Goal: Information Seeking & Learning: Learn about a topic

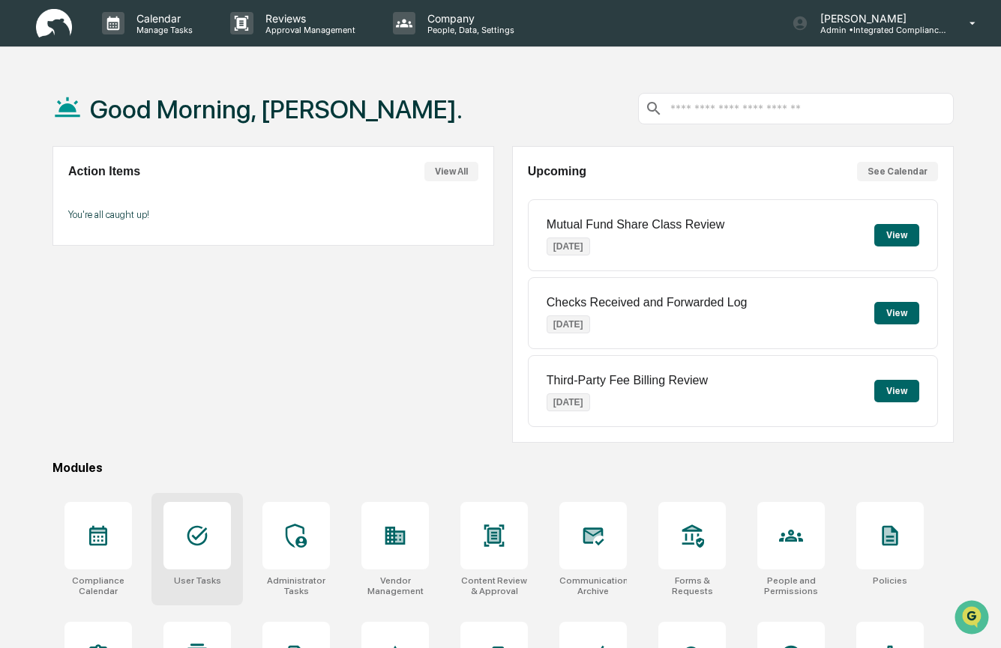
click at [214, 546] on div at bounding box center [196, 535] width 67 height 67
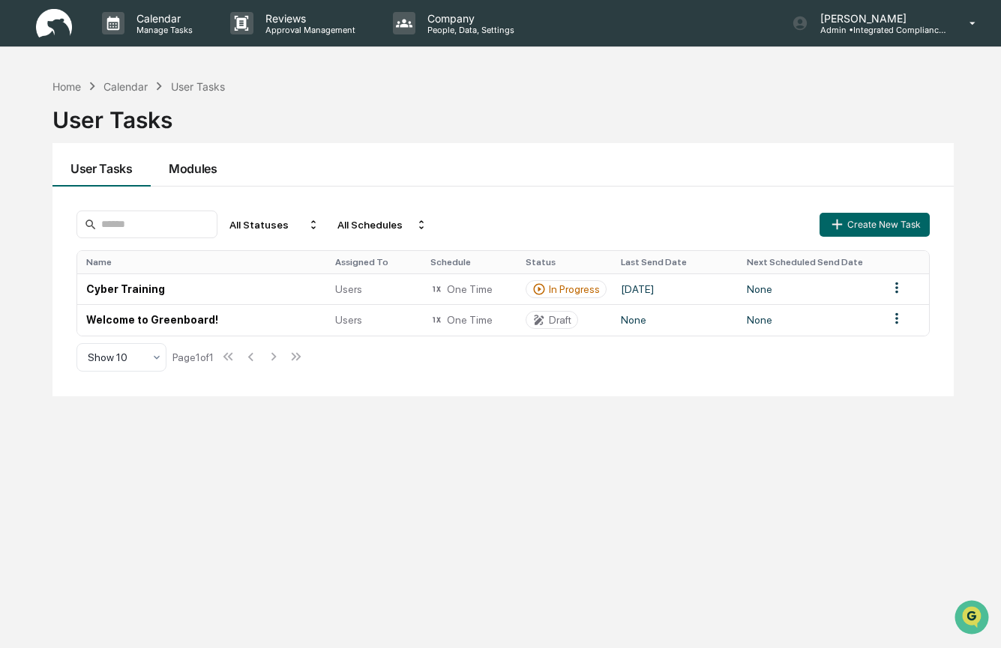
click at [199, 176] on button "Modules" at bounding box center [193, 164] width 85 height 43
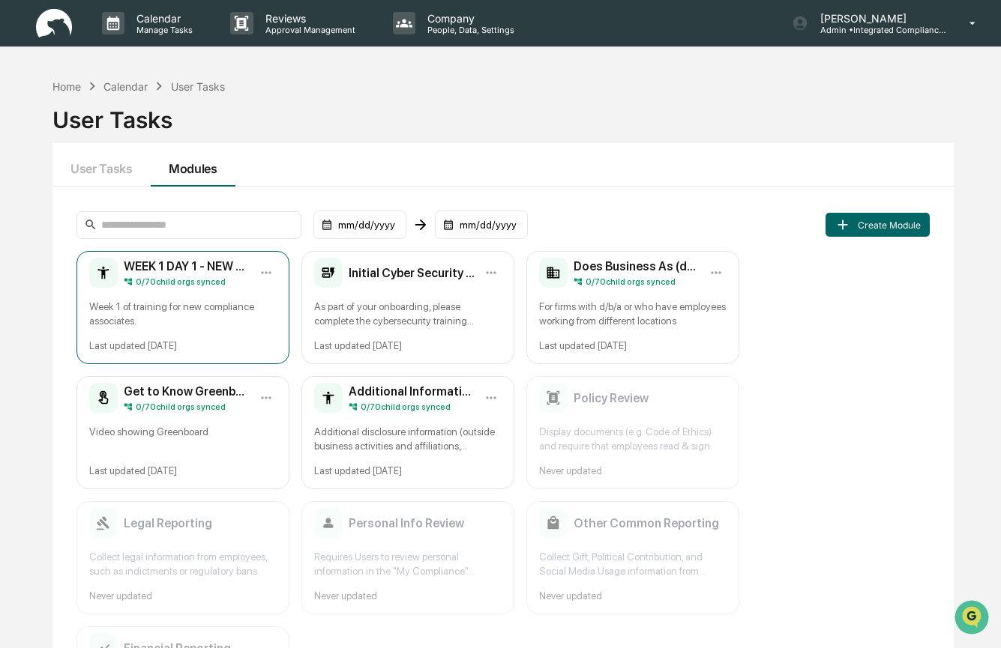
click at [205, 310] on div "Week 1 of training for new compliance associates." at bounding box center [182, 314] width 187 height 28
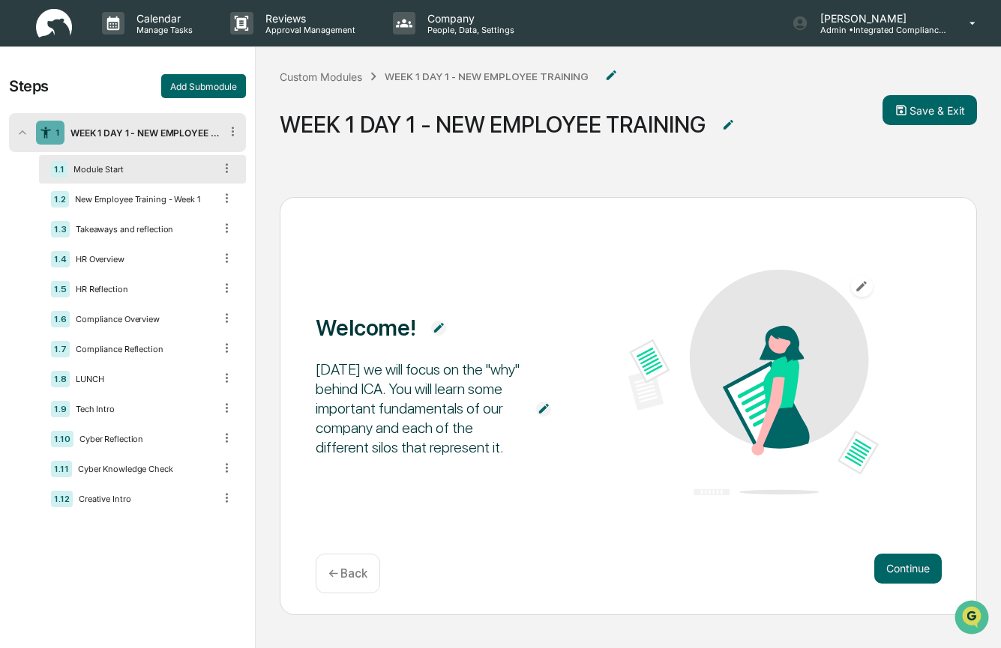
click at [92, 89] on div "Steps Add Submodule" at bounding box center [127, 86] width 237 height 24
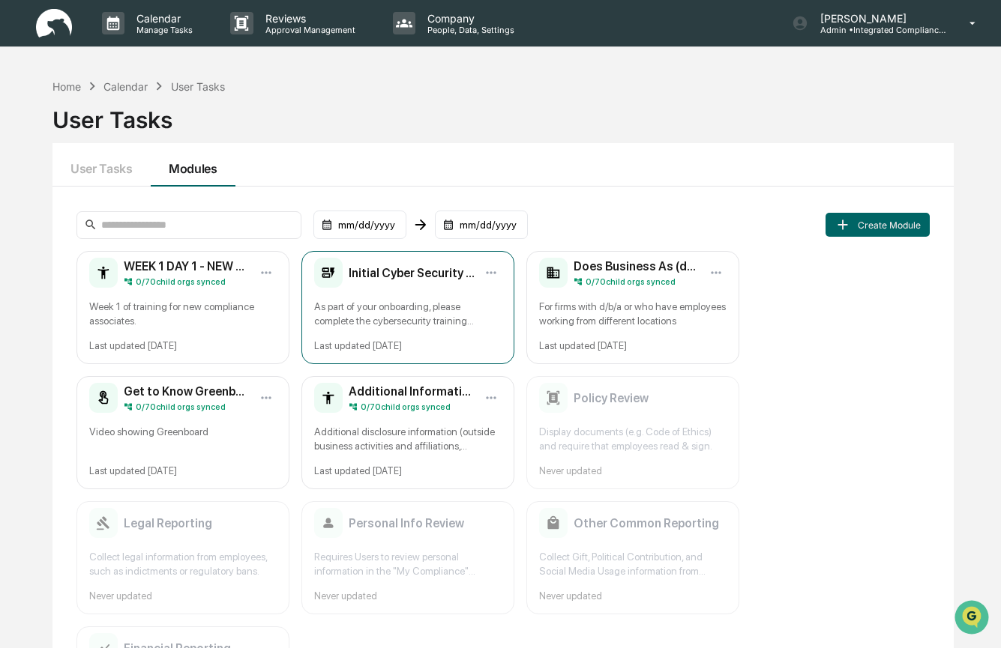
click at [447, 330] on div "Initial Cyber Security Training As part of your onboarding, please complete the…" at bounding box center [407, 307] width 213 height 113
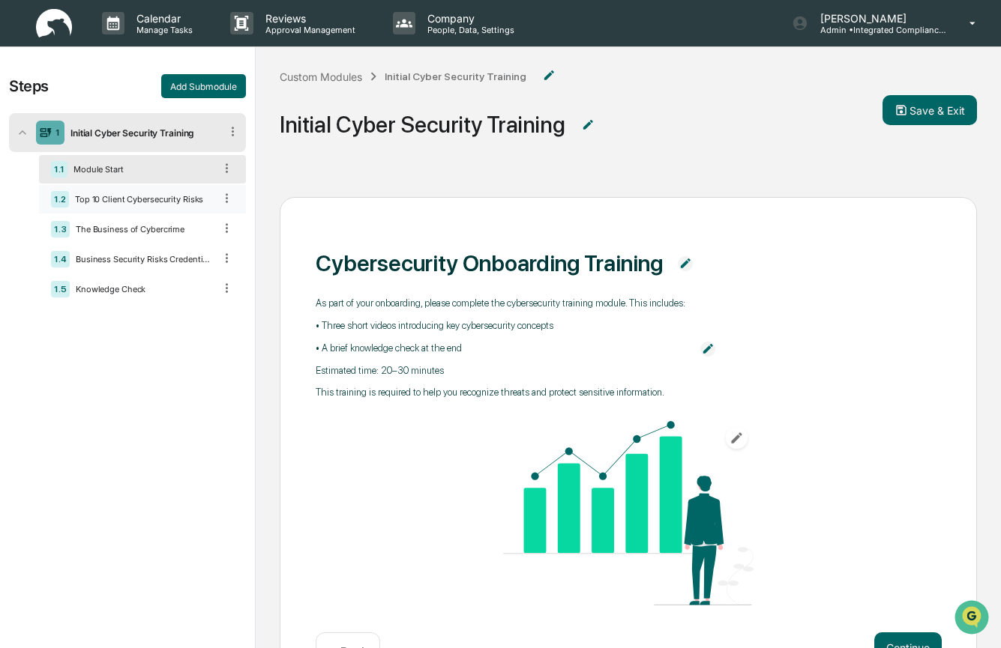
click at [117, 200] on div "Top 10 Client Cybersecurity Risks" at bounding box center [141, 199] width 145 height 10
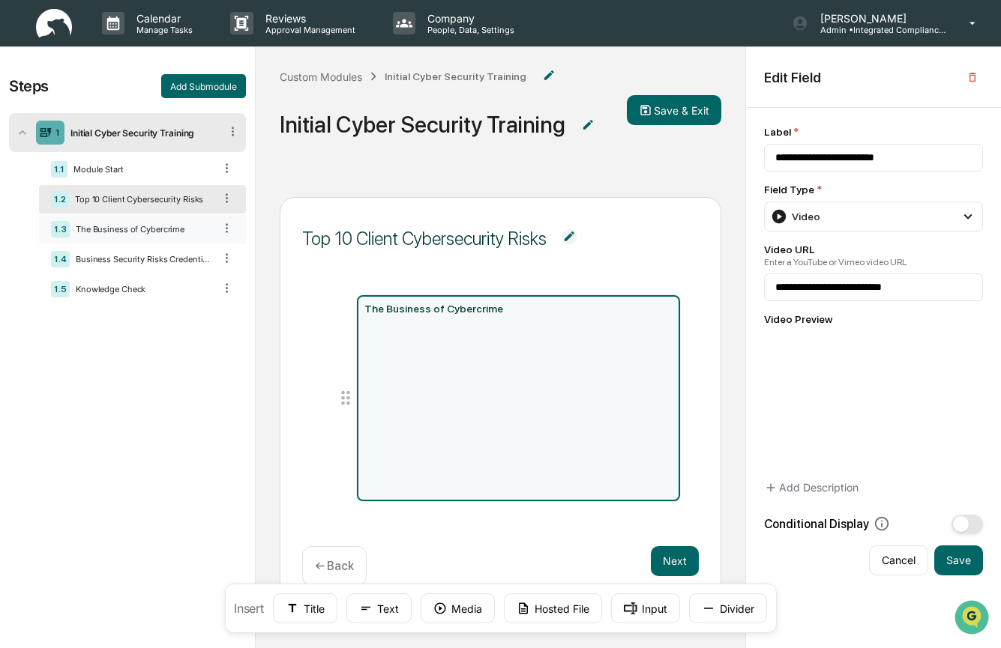
click at [110, 232] on div "The Business of Cybercrime" at bounding box center [142, 229] width 144 height 10
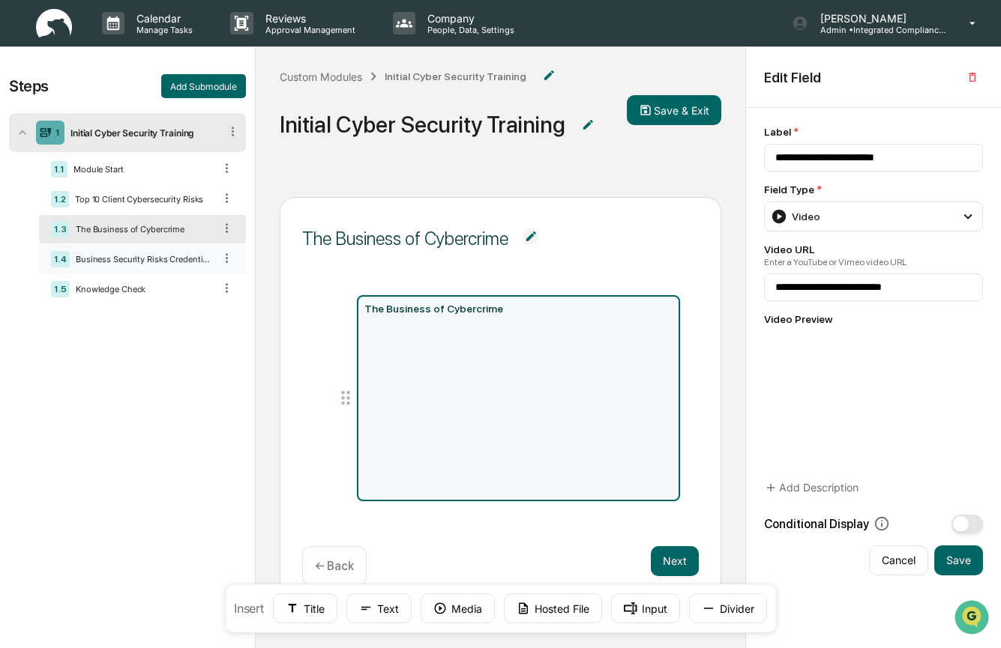
click at [195, 265] on div "Business Security Risks Credential Attacks & Account Takeover Explained" at bounding box center [142, 259] width 144 height 10
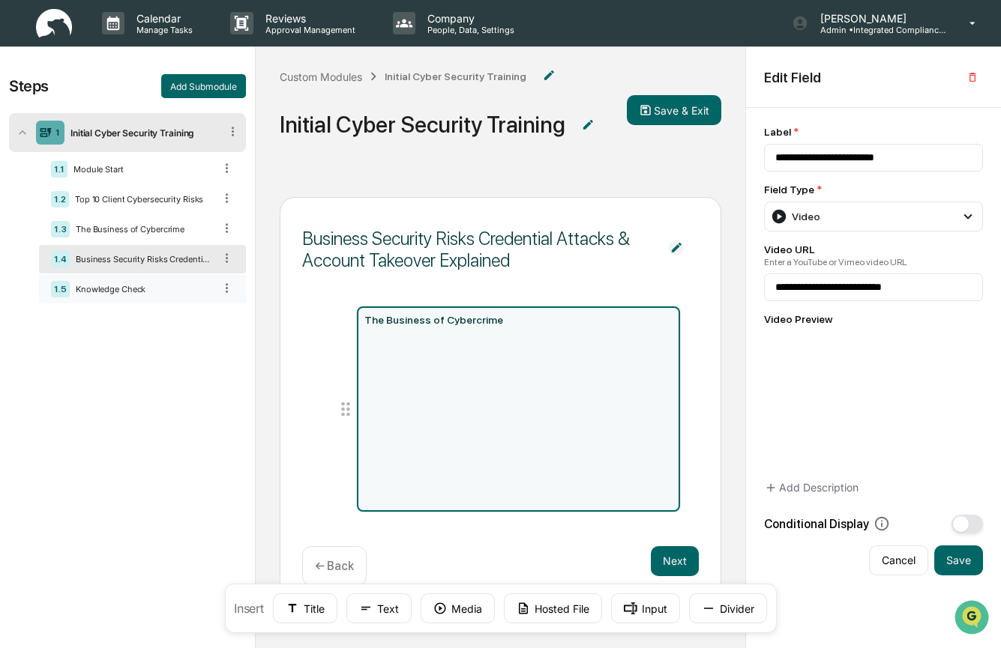
click at [163, 295] on div "Knowledge Check" at bounding box center [142, 289] width 144 height 10
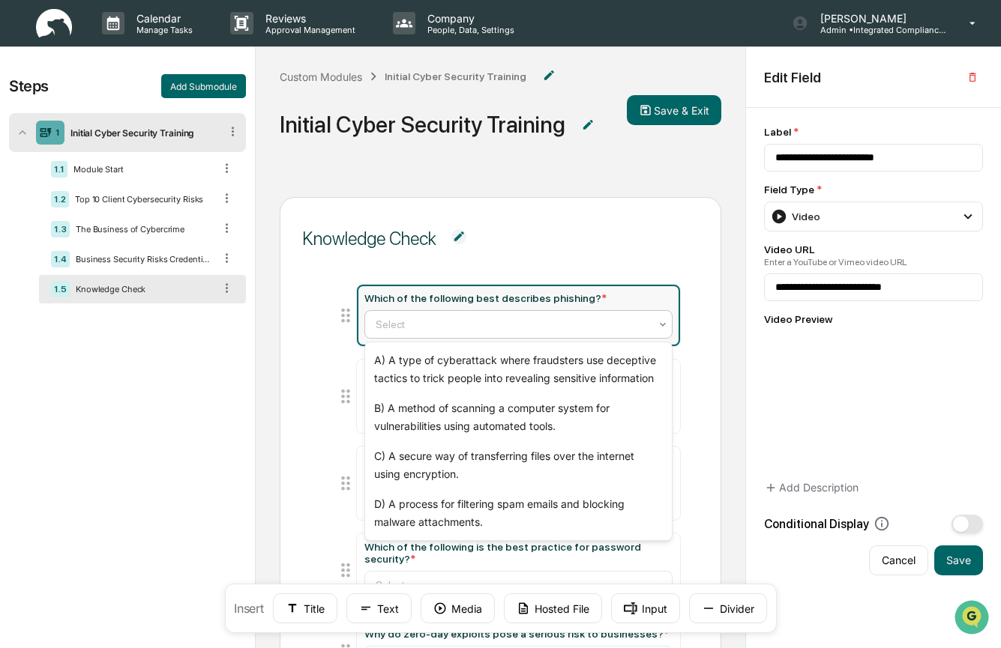
click at [489, 331] on div at bounding box center [512, 324] width 273 height 15
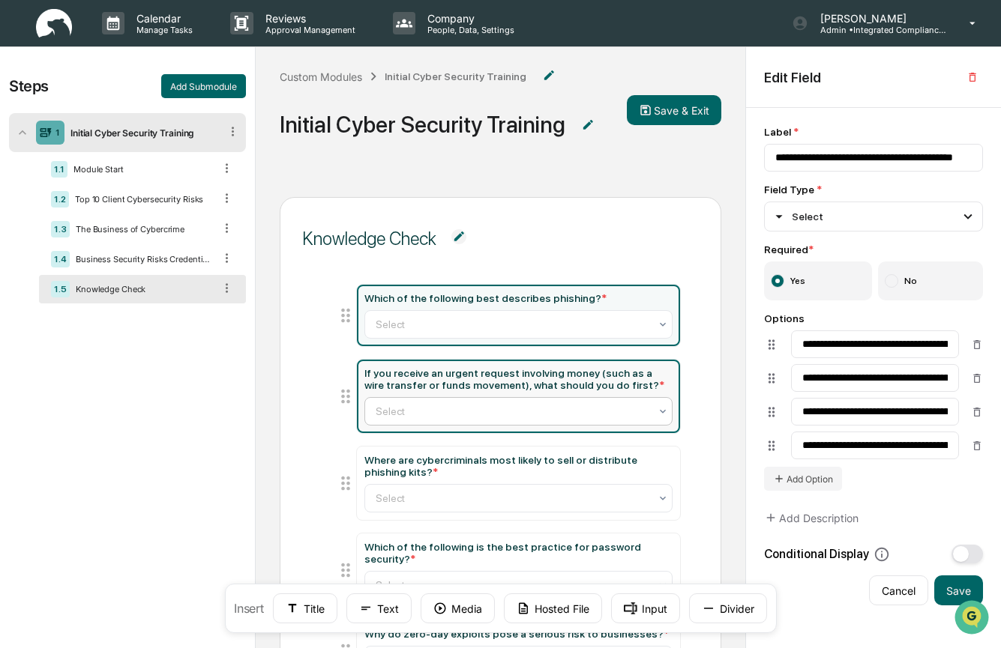
click at [397, 400] on div "Select" at bounding box center [517, 411] width 307 height 28
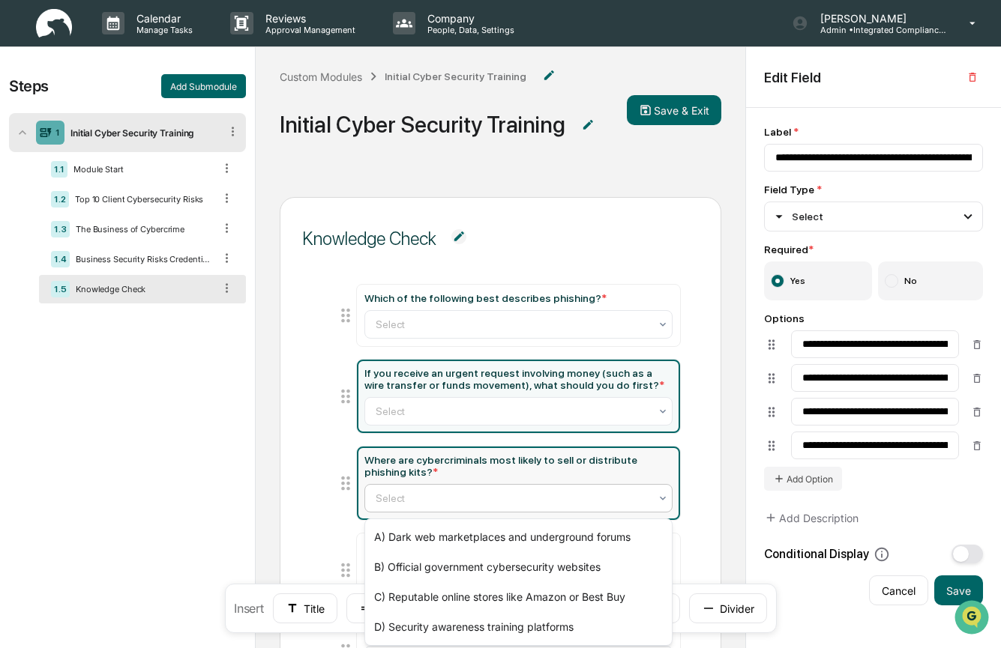
click at [405, 504] on div at bounding box center [512, 498] width 273 height 15
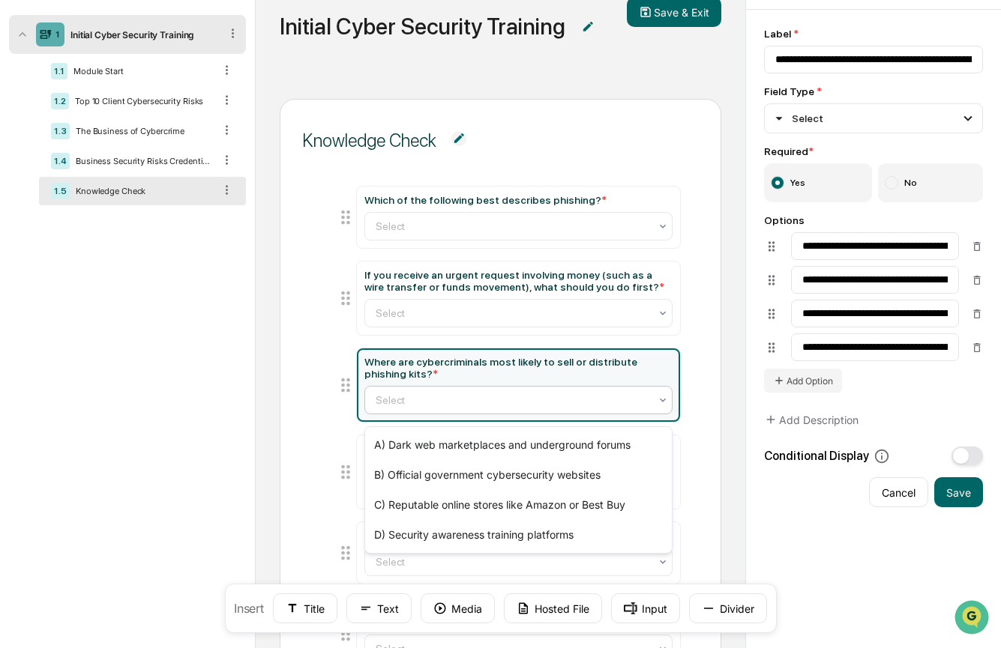
scroll to position [123, 0]
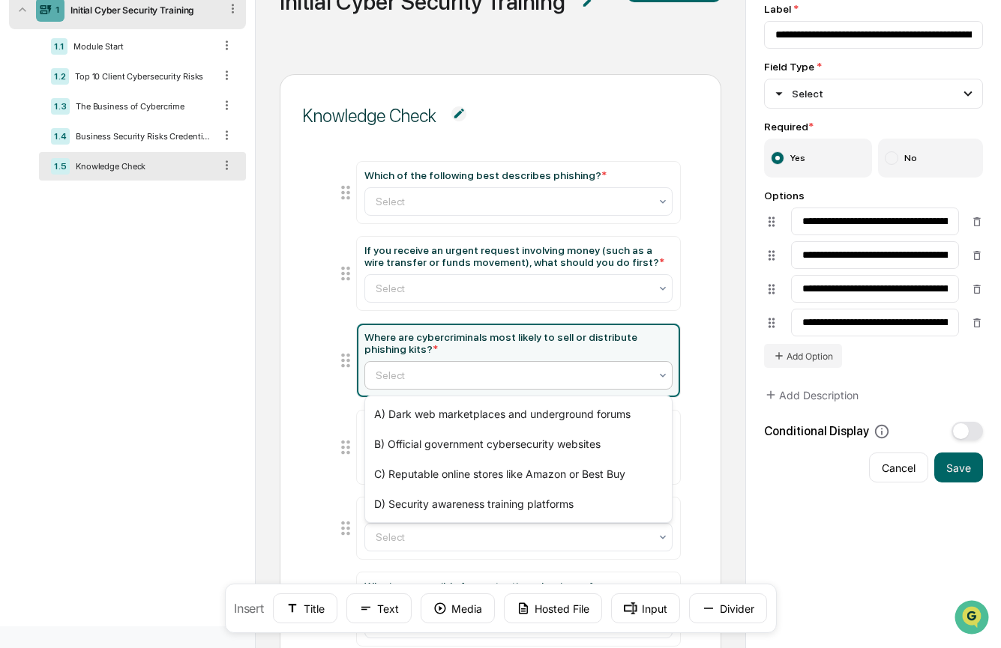
click at [327, 436] on ul "Which of the following best describes phishing? * Select If you receive an urge…" at bounding box center [500, 591] width 360 height 860
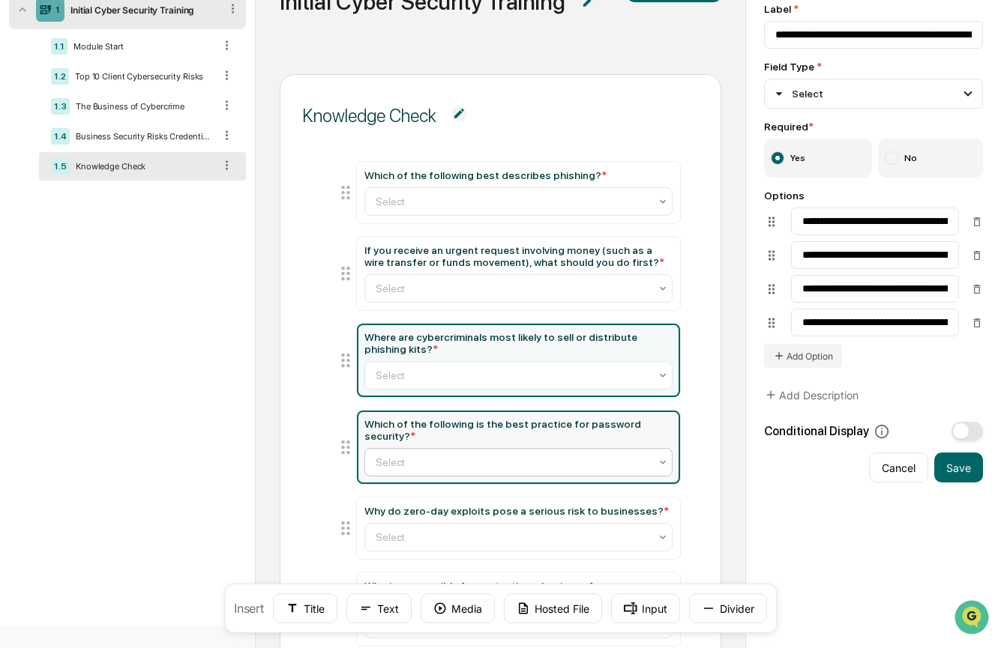
click at [435, 470] on div at bounding box center [512, 462] width 273 height 15
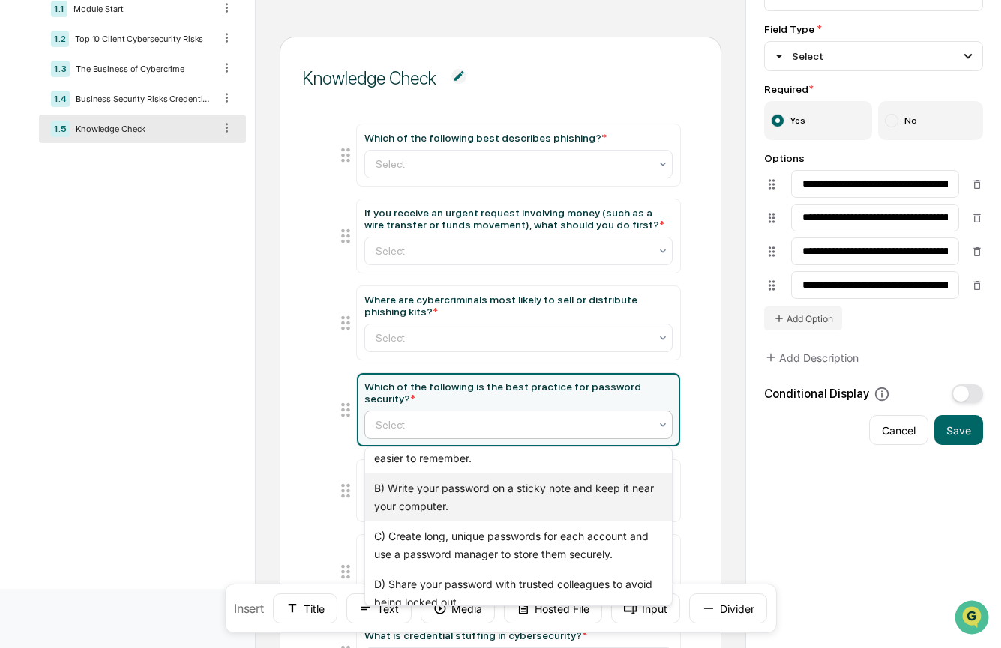
scroll to position [40, 0]
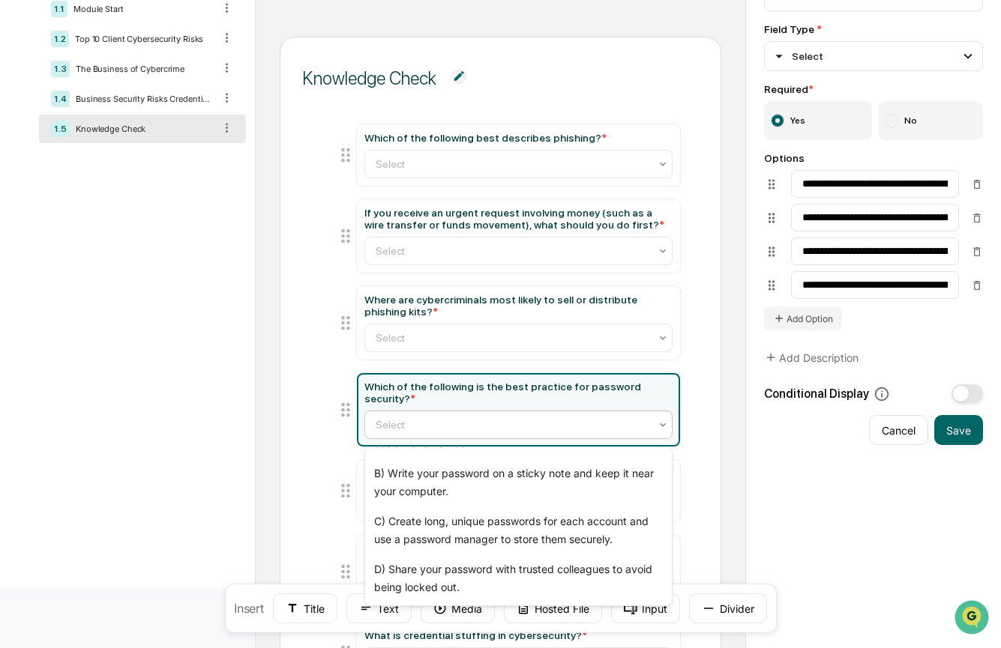
click at [319, 485] on div "Which of the following best describes phishing? * Select If you receive an urge…" at bounding box center [500, 558] width 396 height 904
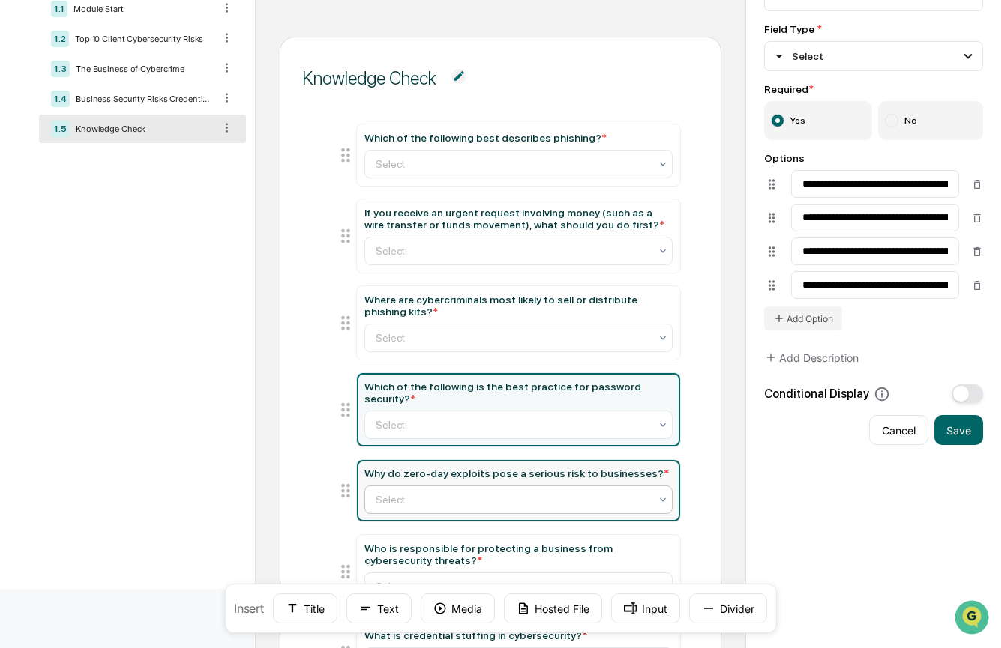
click at [411, 507] on div at bounding box center [512, 499] width 273 height 15
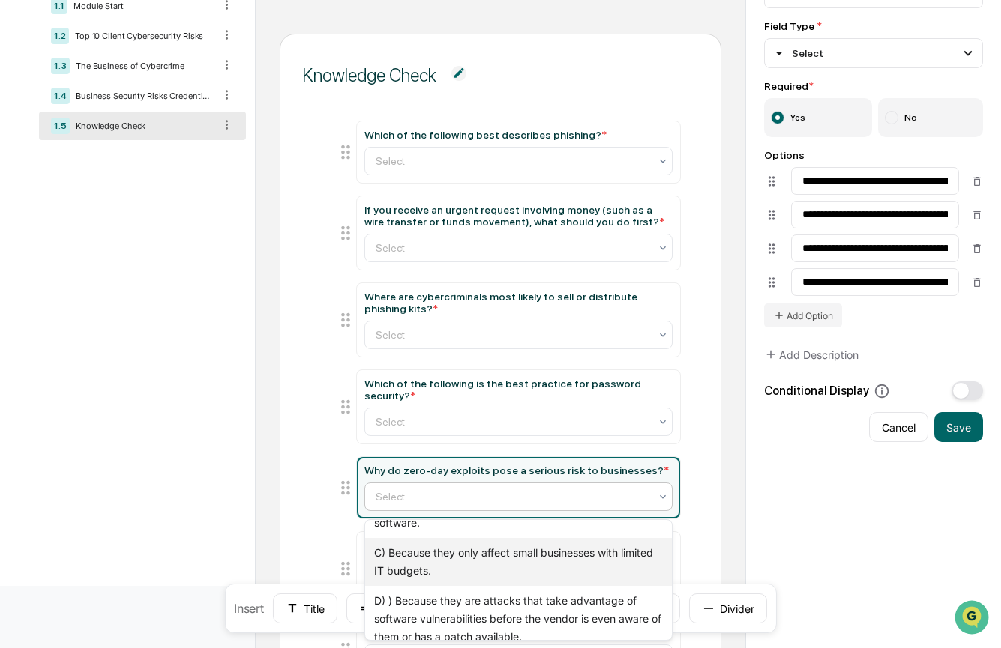
scroll to position [84, 0]
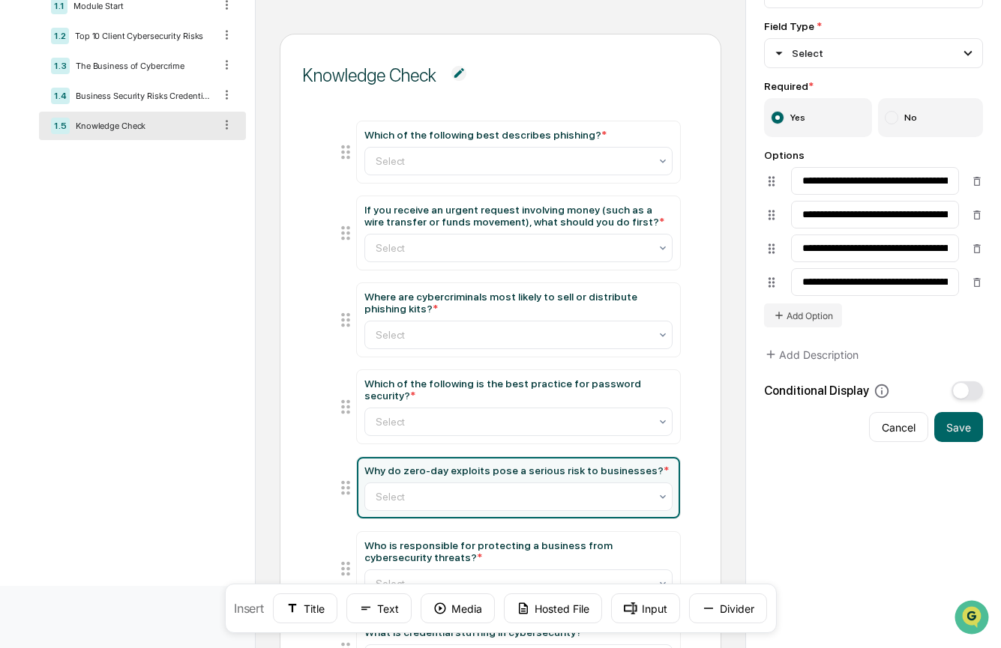
click at [328, 513] on ul "Which of the following best describes phishing? * Select If you receive an urge…" at bounding box center [500, 551] width 360 height 860
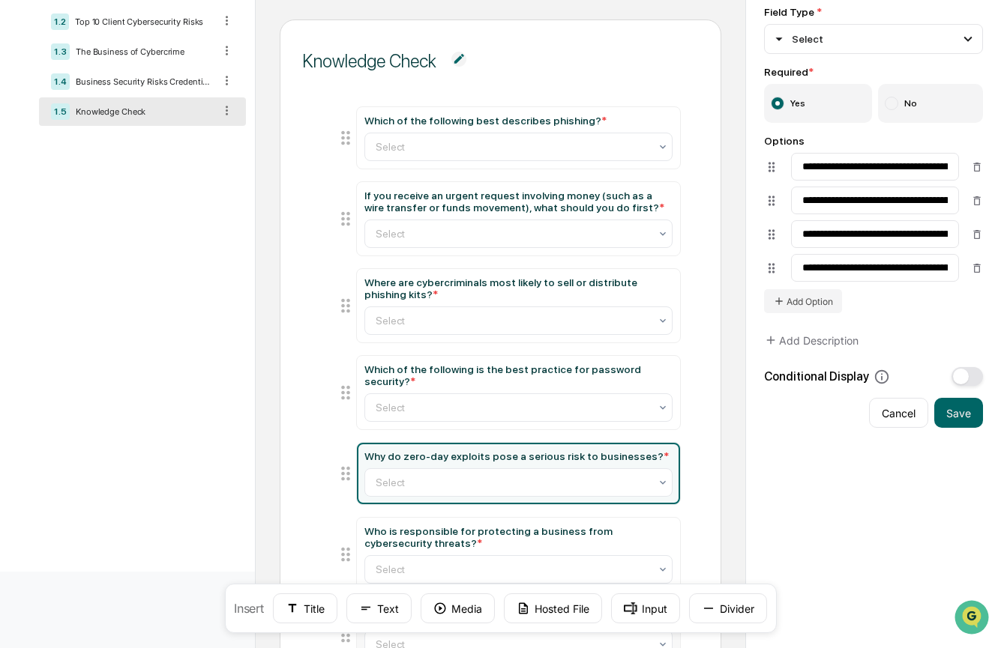
scroll to position [278, 0]
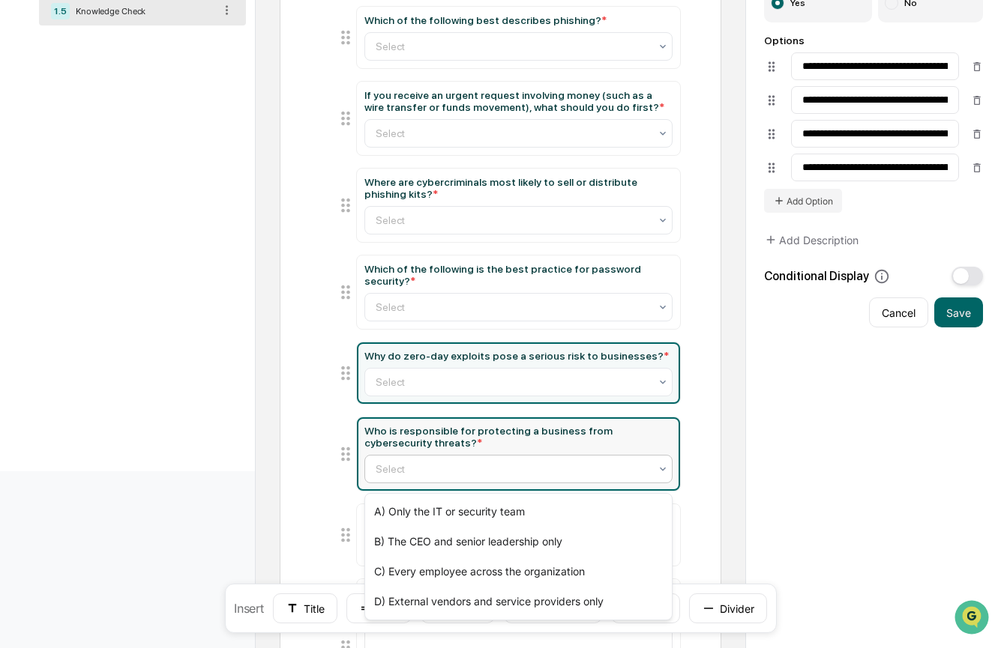
click at [409, 483] on div "Select" at bounding box center [517, 469] width 307 height 28
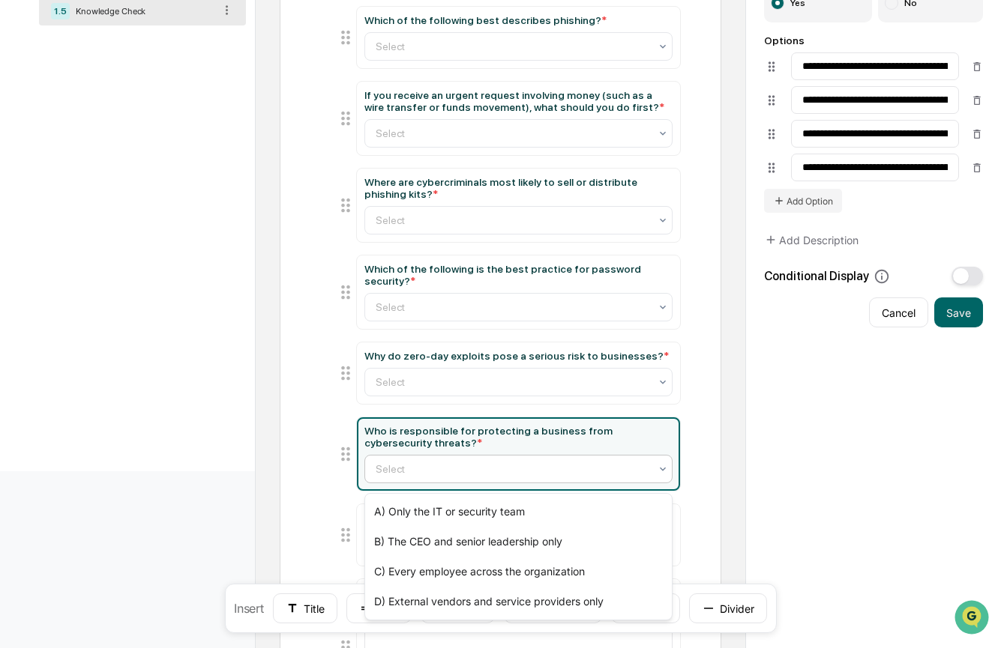
click at [322, 481] on ul "Which of the following best describes phishing? * Select If you receive an urge…" at bounding box center [500, 436] width 360 height 860
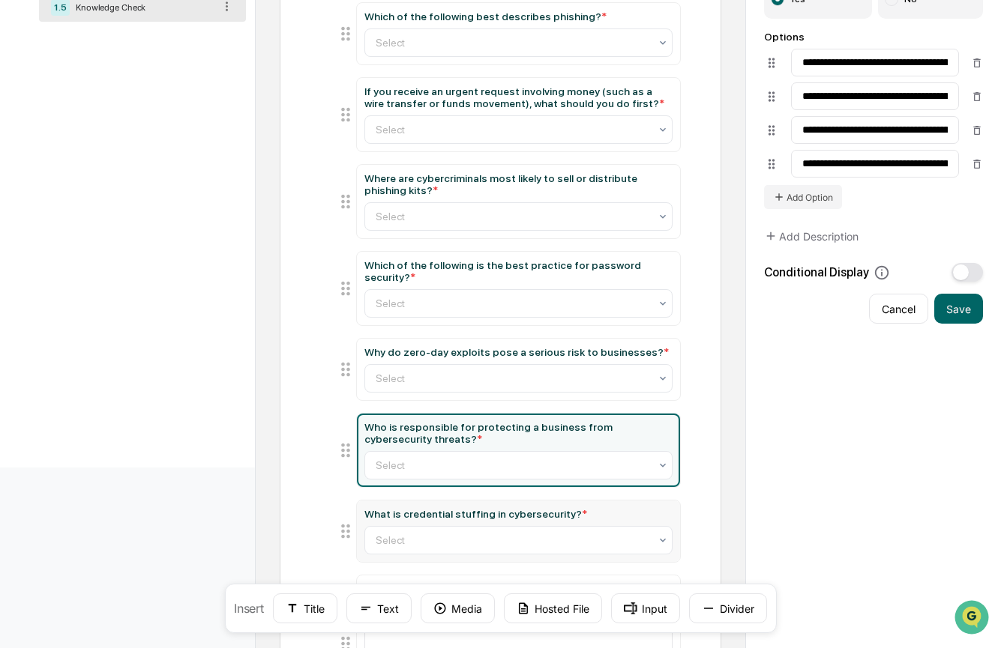
scroll to position [301, 0]
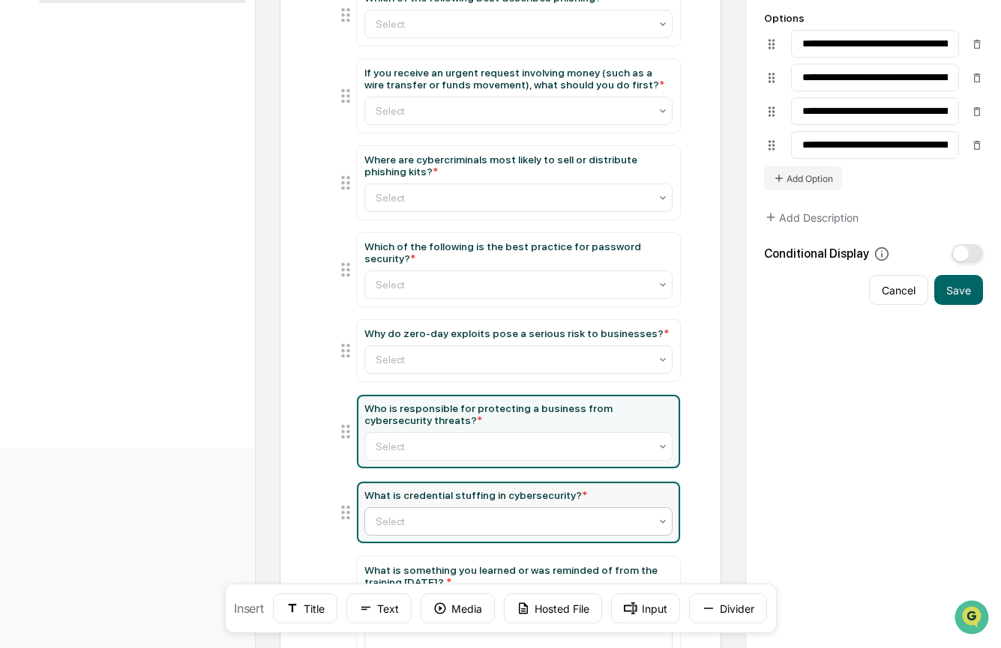
click at [395, 524] on div at bounding box center [512, 521] width 273 height 15
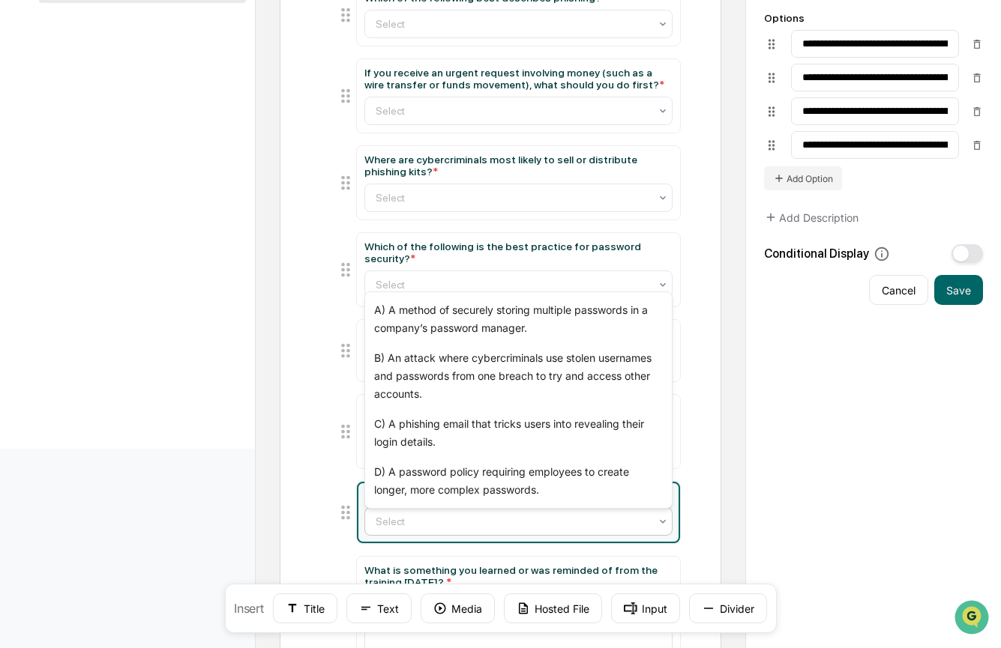
click at [332, 504] on ul "Which of the following best describes phishing? * Select If you receive an urge…" at bounding box center [500, 414] width 360 height 860
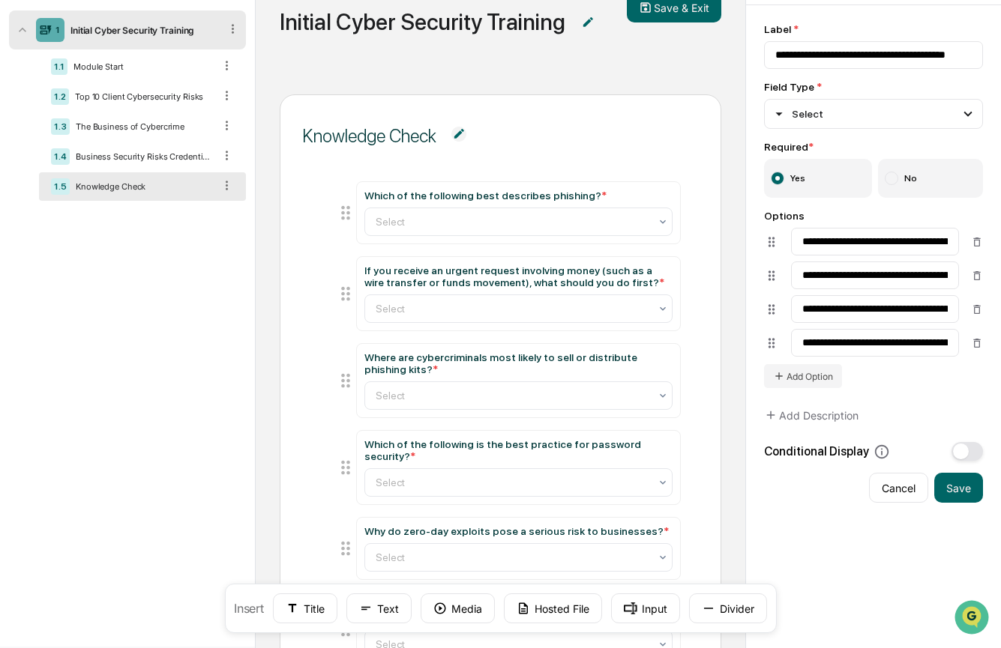
scroll to position [61, 0]
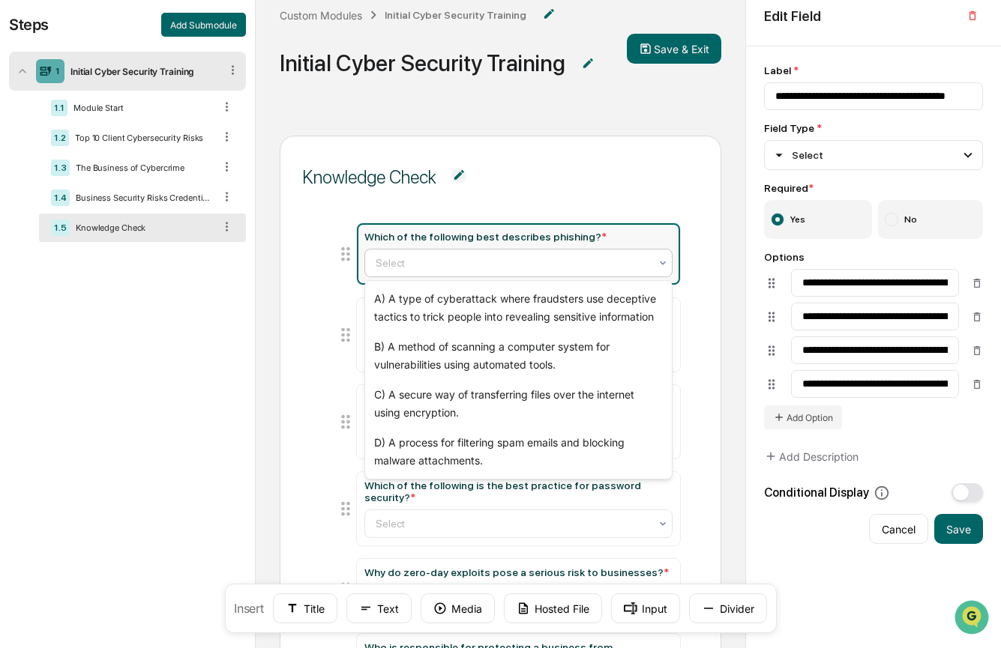
click at [428, 256] on div at bounding box center [512, 263] width 273 height 15
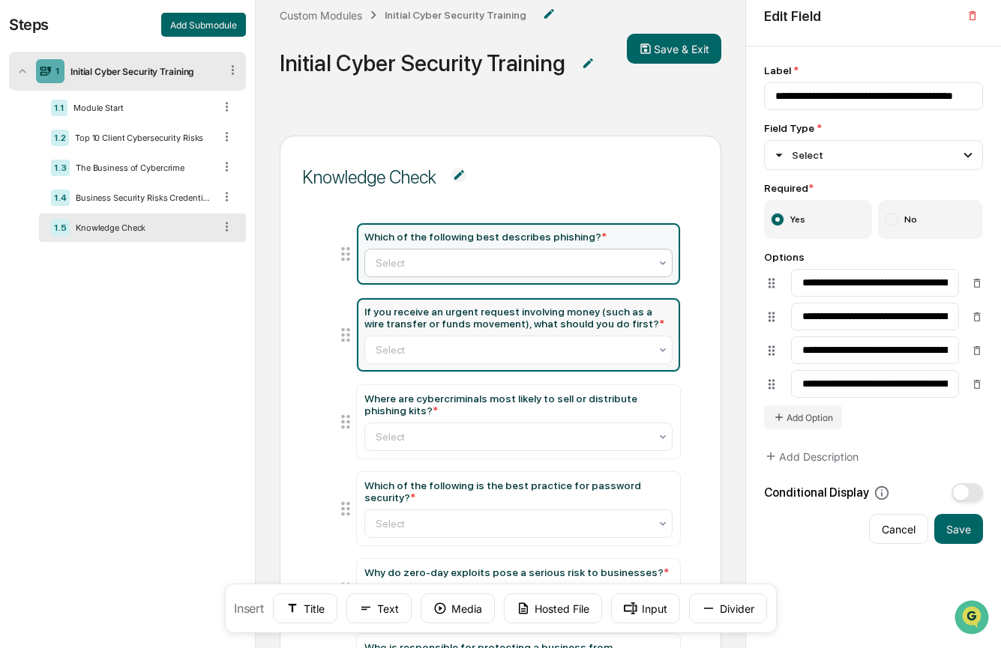
click at [453, 324] on div "If you receive an urgent request involving money (such as a wire transfer or fu…" at bounding box center [517, 318] width 307 height 24
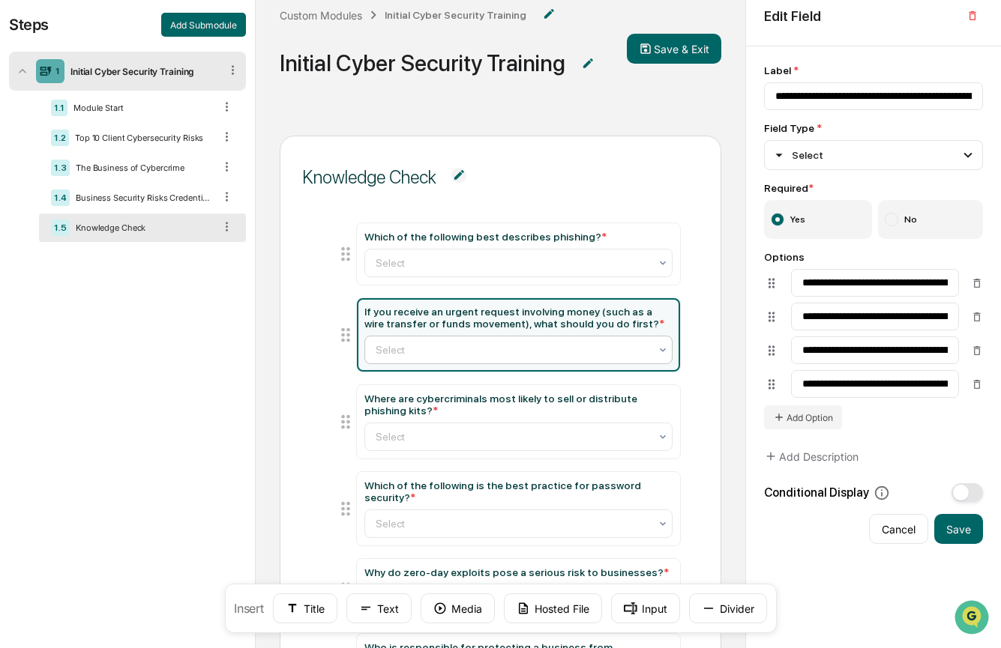
click at [567, 343] on div "Select" at bounding box center [512, 350] width 288 height 21
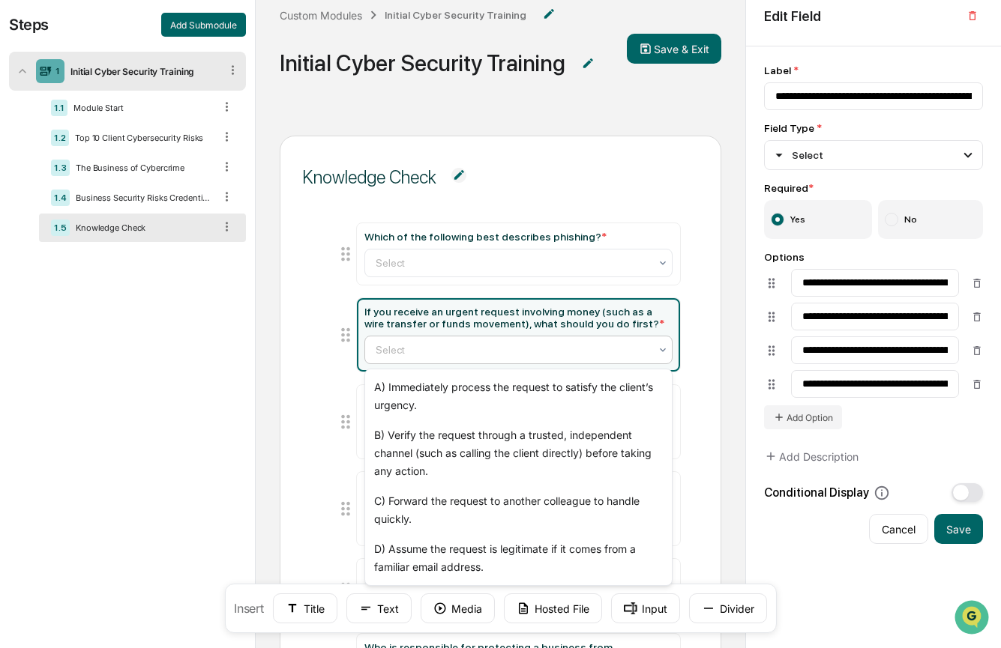
click at [511, 352] on div at bounding box center [512, 350] width 273 height 15
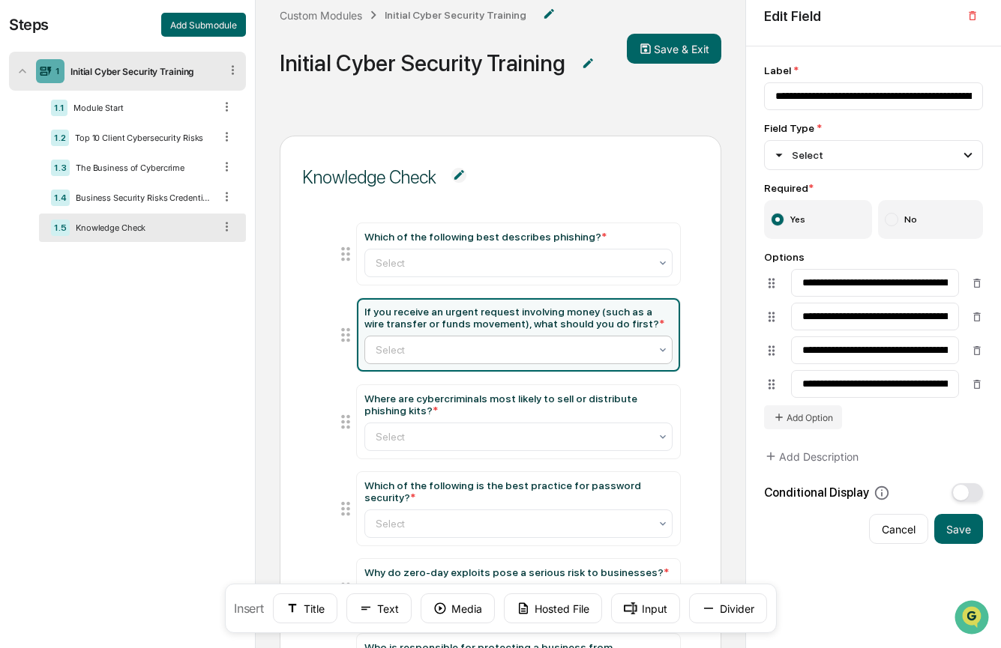
click at [477, 352] on div at bounding box center [512, 350] width 273 height 15
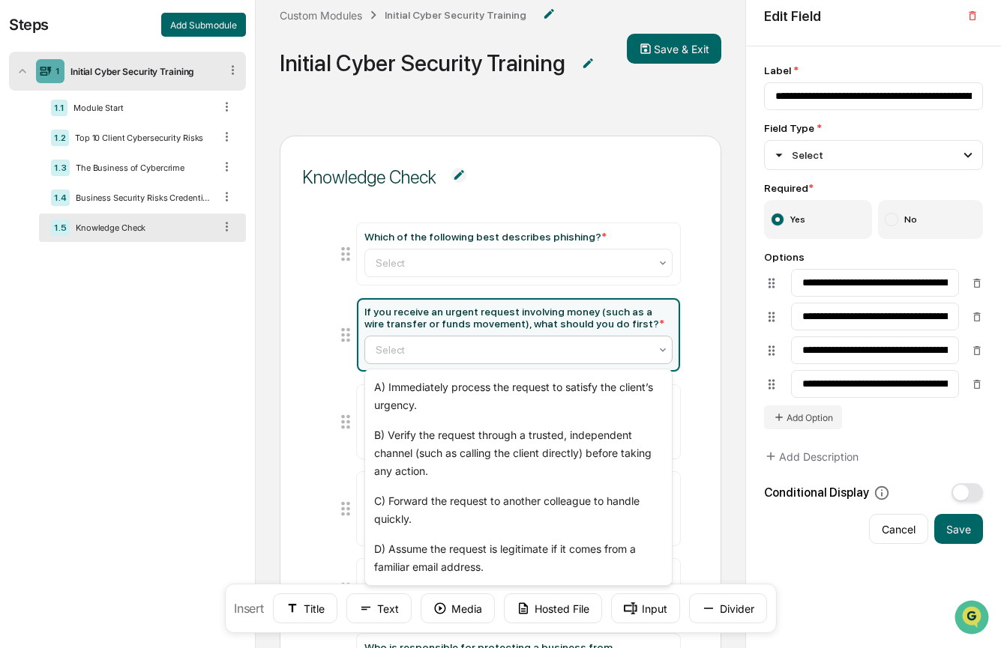
click at [403, 357] on div at bounding box center [512, 350] width 273 height 15
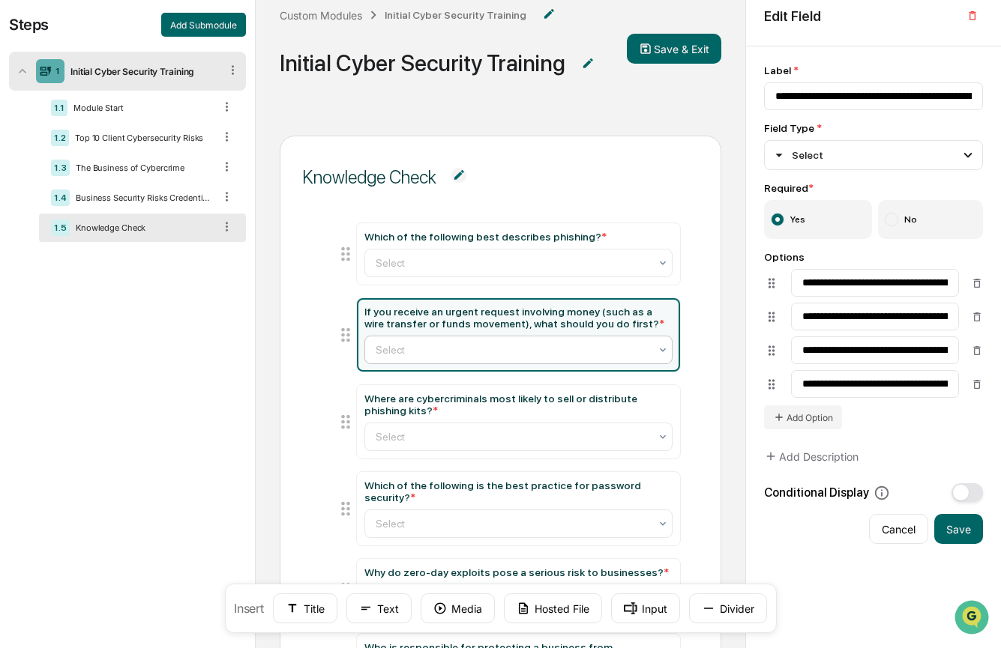
click at [434, 353] on div at bounding box center [512, 350] width 273 height 15
click at [597, 349] on div at bounding box center [512, 350] width 273 height 15
click at [478, 349] on div at bounding box center [512, 350] width 273 height 15
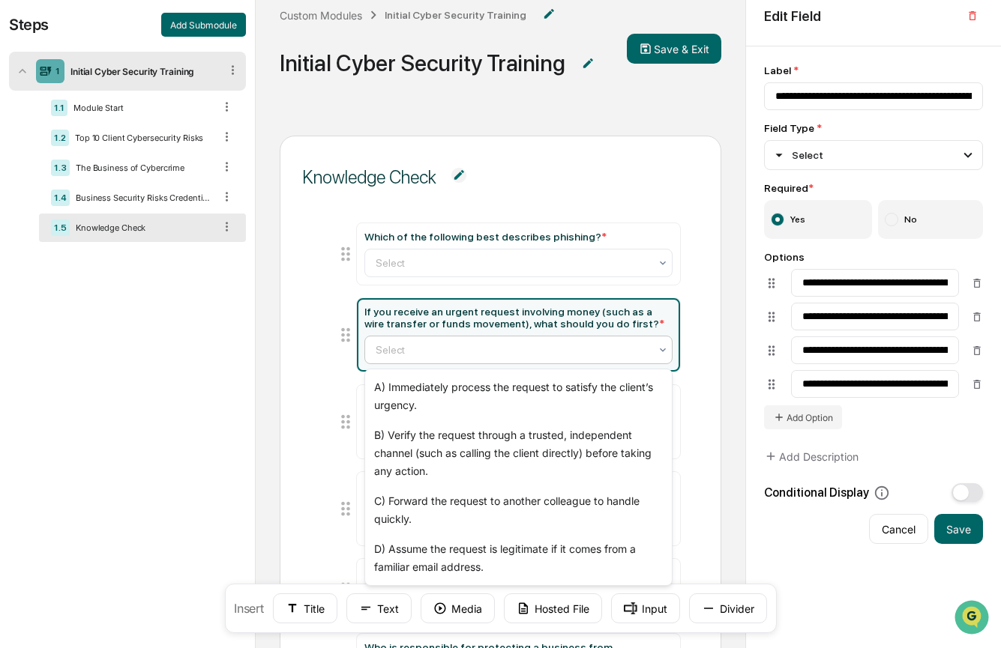
click at [478, 349] on div at bounding box center [512, 350] width 273 height 15
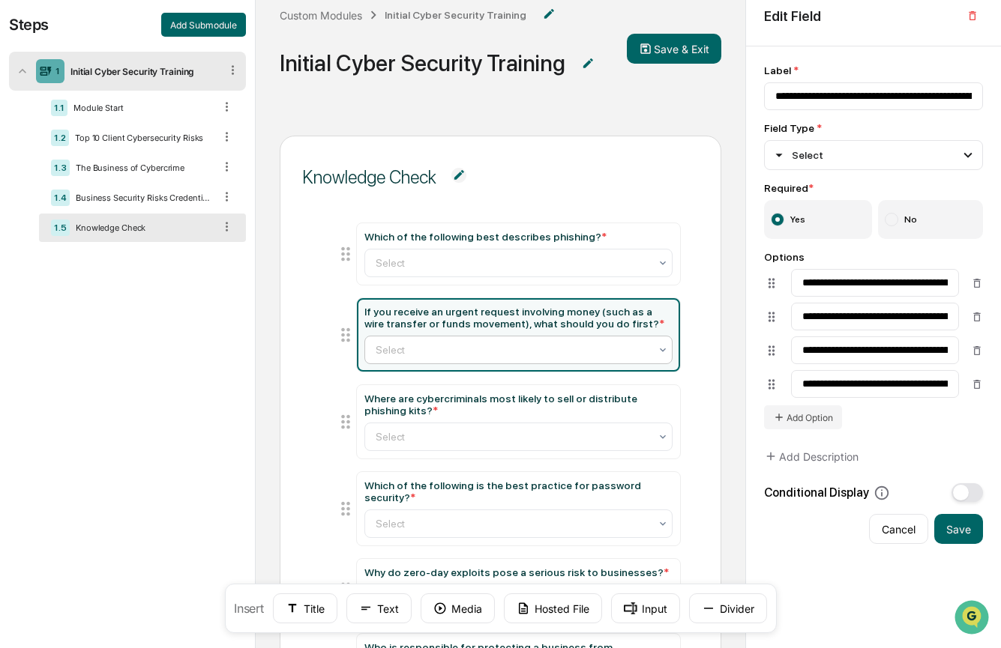
click at [522, 349] on div at bounding box center [512, 350] width 273 height 15
click at [528, 353] on div at bounding box center [512, 350] width 273 height 15
click at [610, 357] on div at bounding box center [512, 350] width 273 height 15
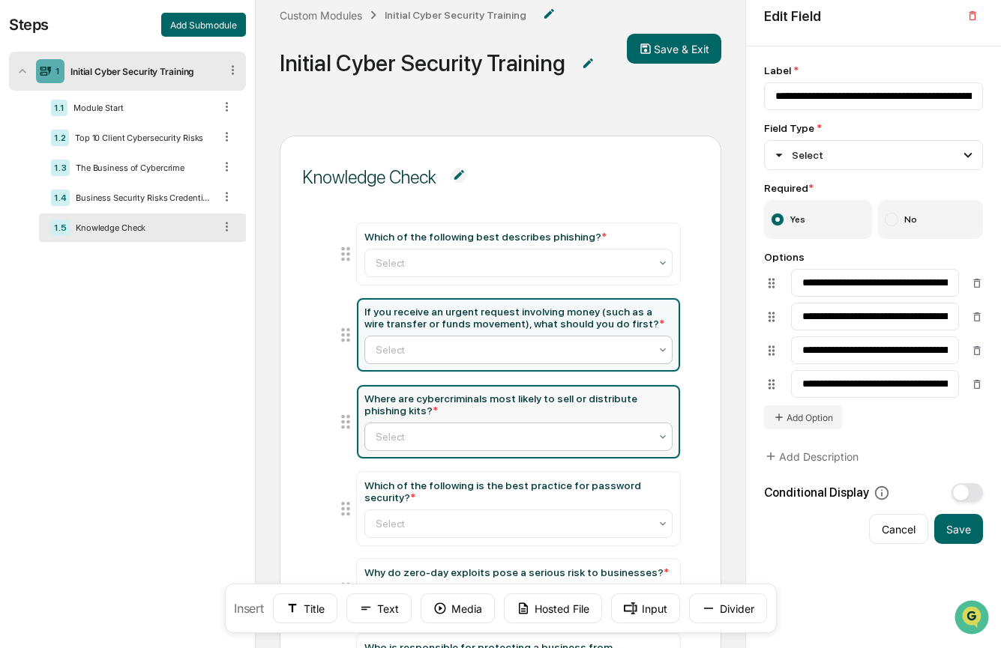
click at [465, 438] on div at bounding box center [512, 436] width 273 height 15
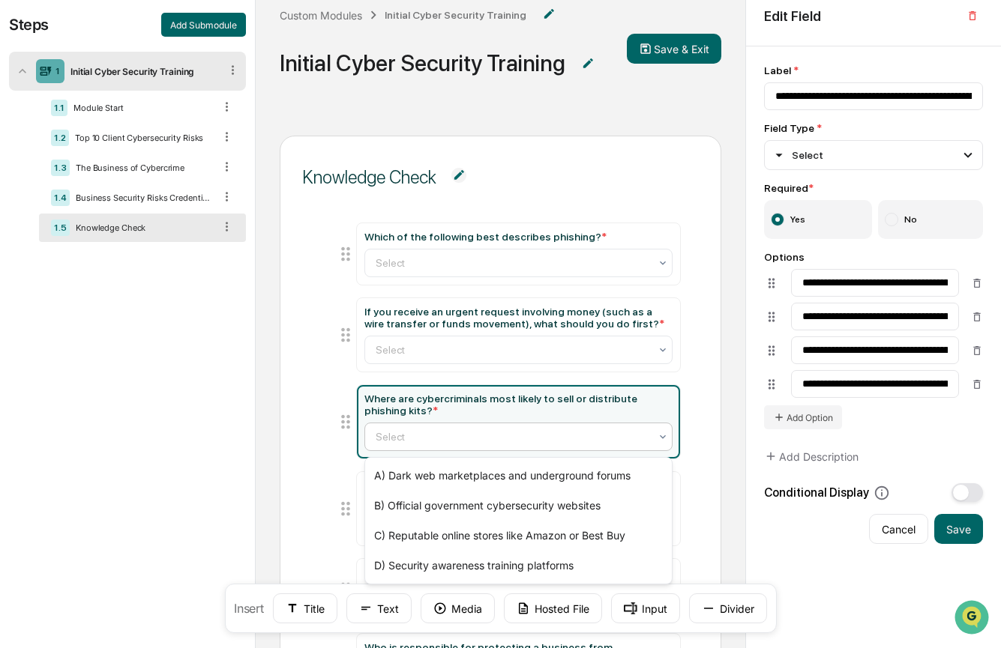
click at [523, 438] on div at bounding box center [512, 436] width 273 height 15
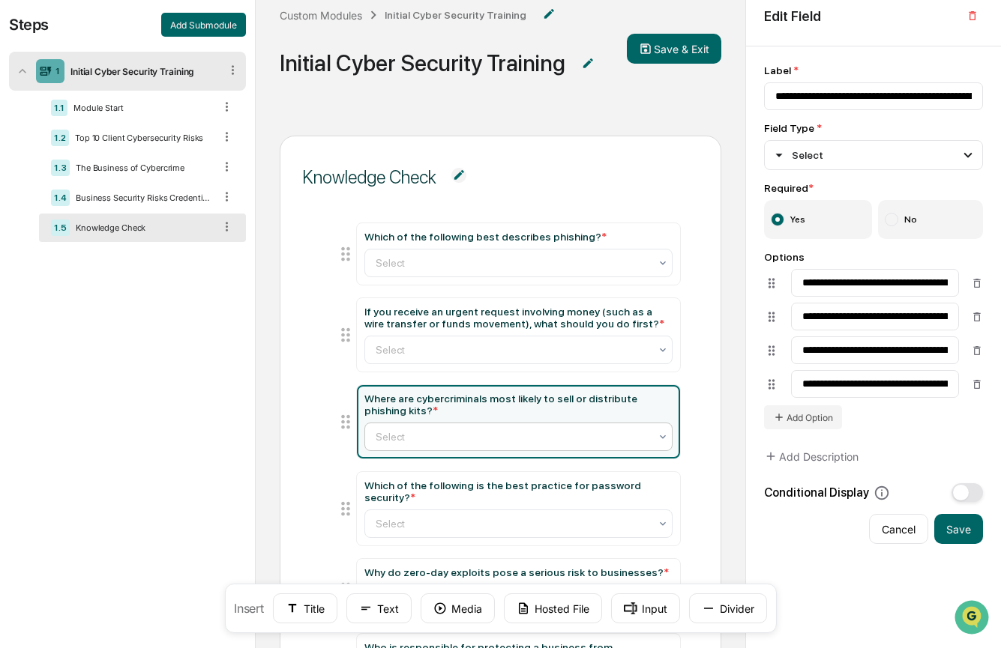
click at [481, 441] on div at bounding box center [512, 436] width 273 height 15
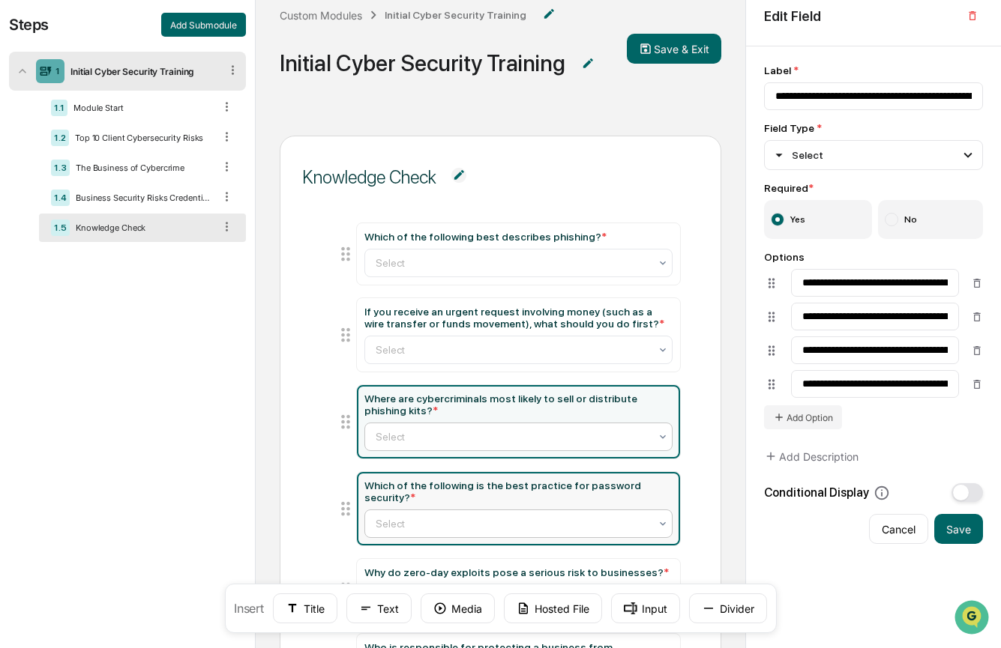
click at [407, 522] on div at bounding box center [512, 523] width 273 height 15
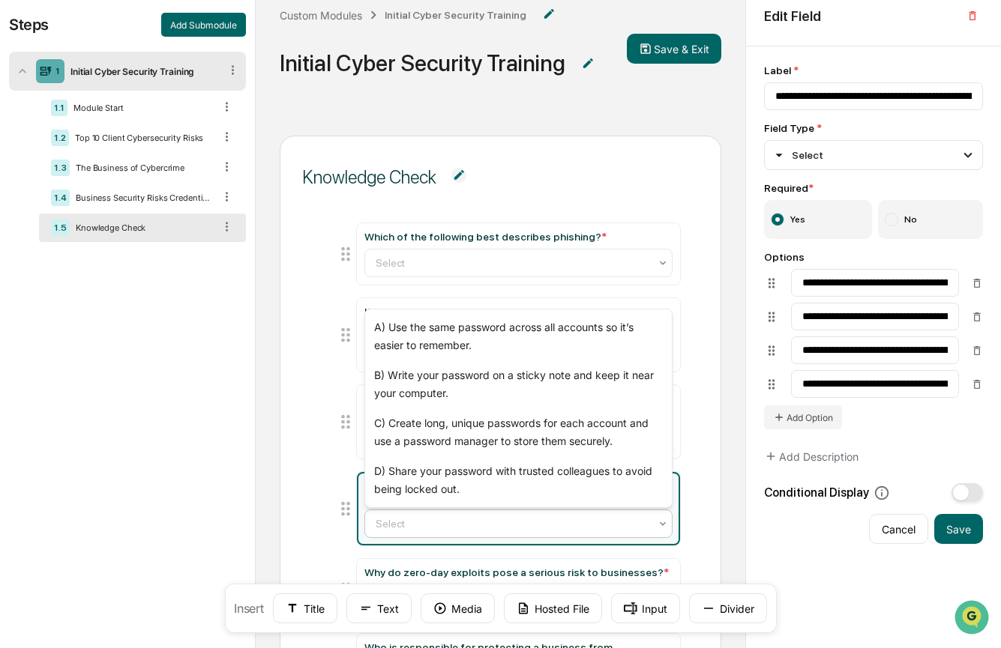
drag, startPoint x: 295, startPoint y: 442, endPoint x: 304, endPoint y: 445, distance: 10.2
click at [295, 442] on div "Knowledge Check Which of the following best describes phishing? * Select If you…" at bounding box center [500, 653] width 441 height 1034
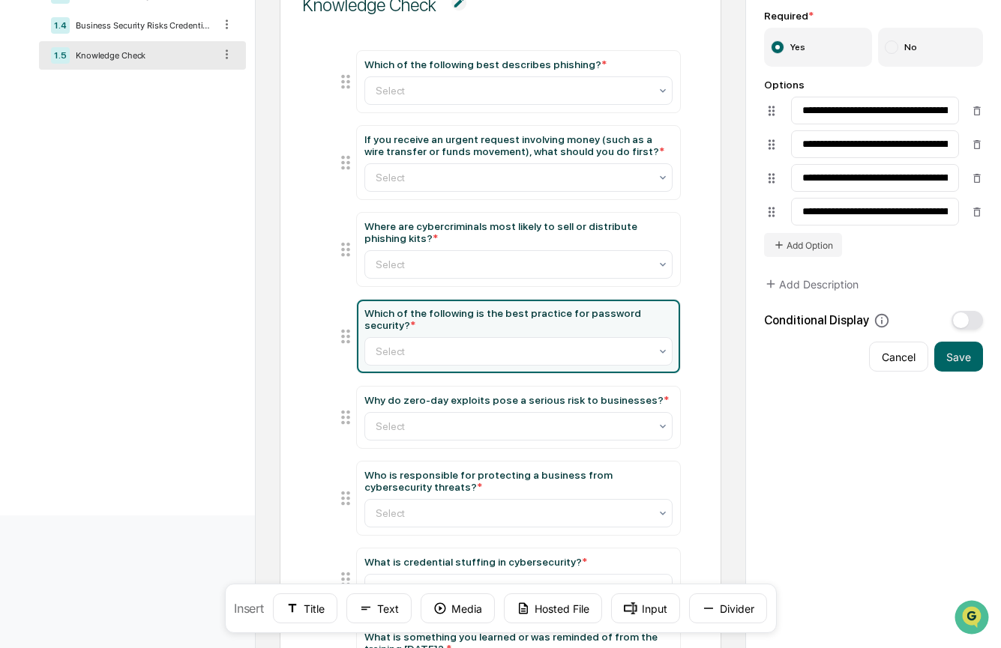
scroll to position [350, 0]
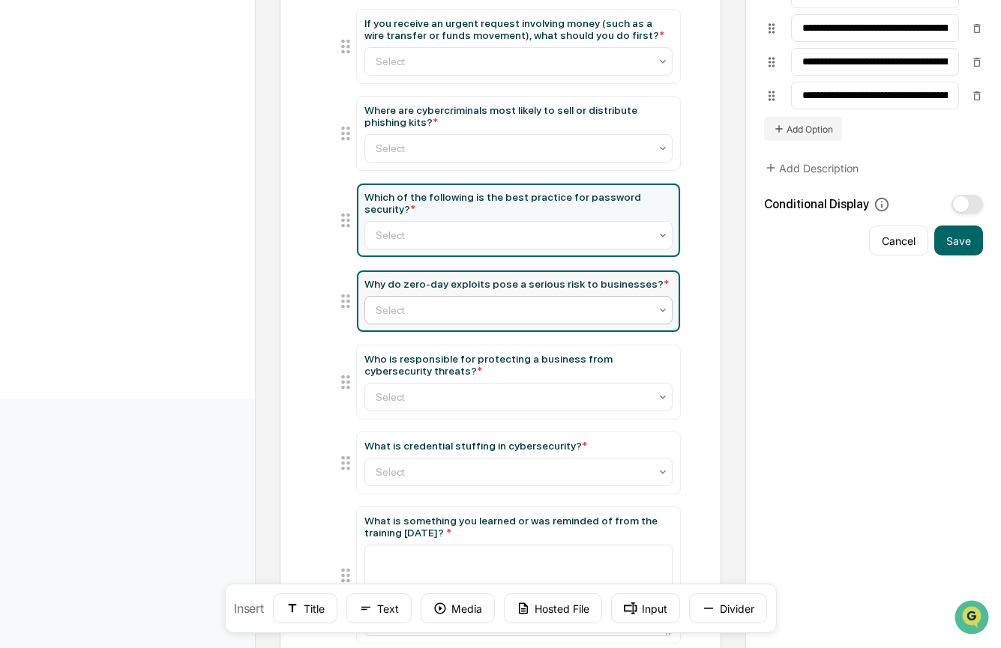
click at [456, 318] on div at bounding box center [512, 310] width 273 height 15
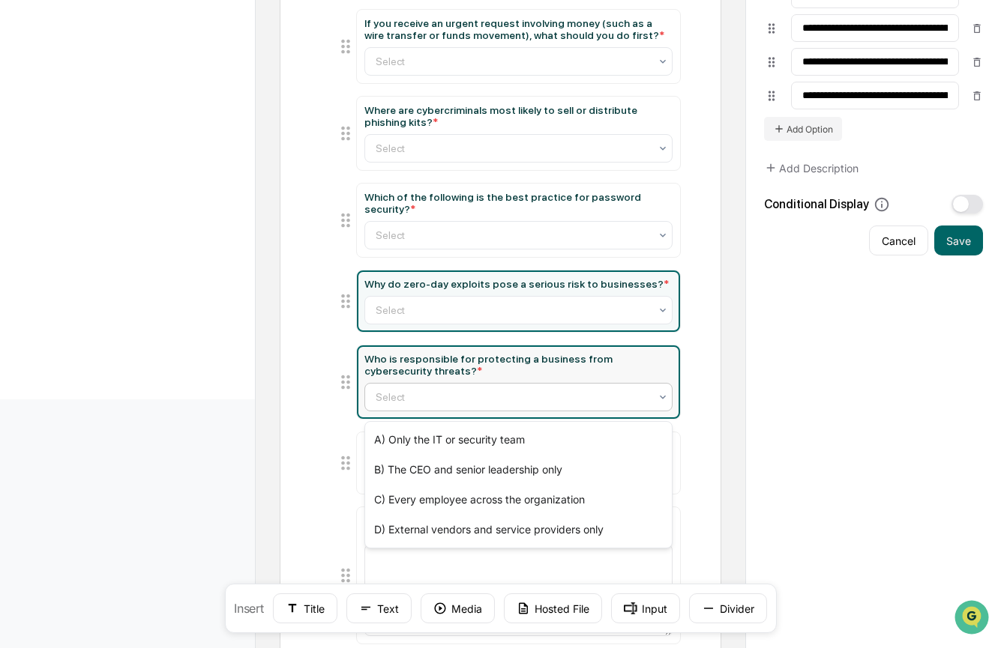
click at [477, 403] on div at bounding box center [512, 397] width 273 height 15
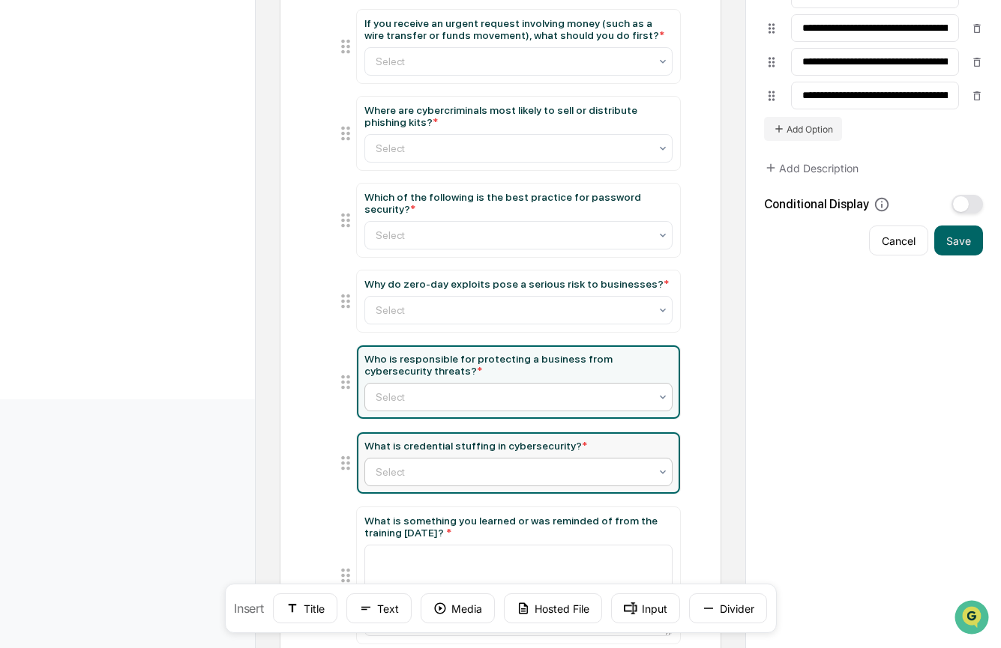
click at [412, 478] on div at bounding box center [512, 472] width 273 height 15
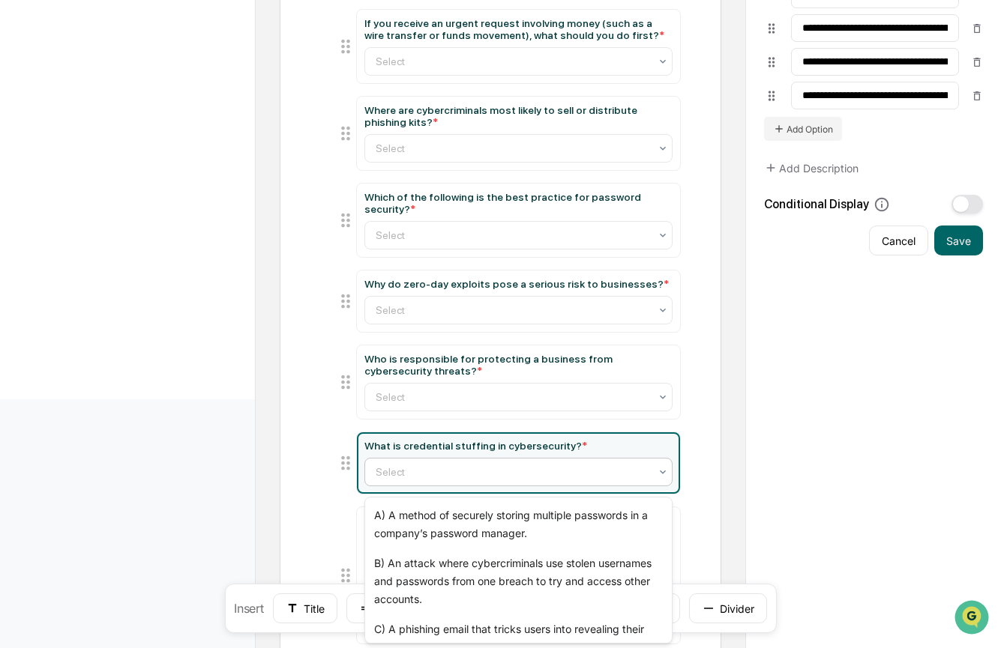
type input "**********"
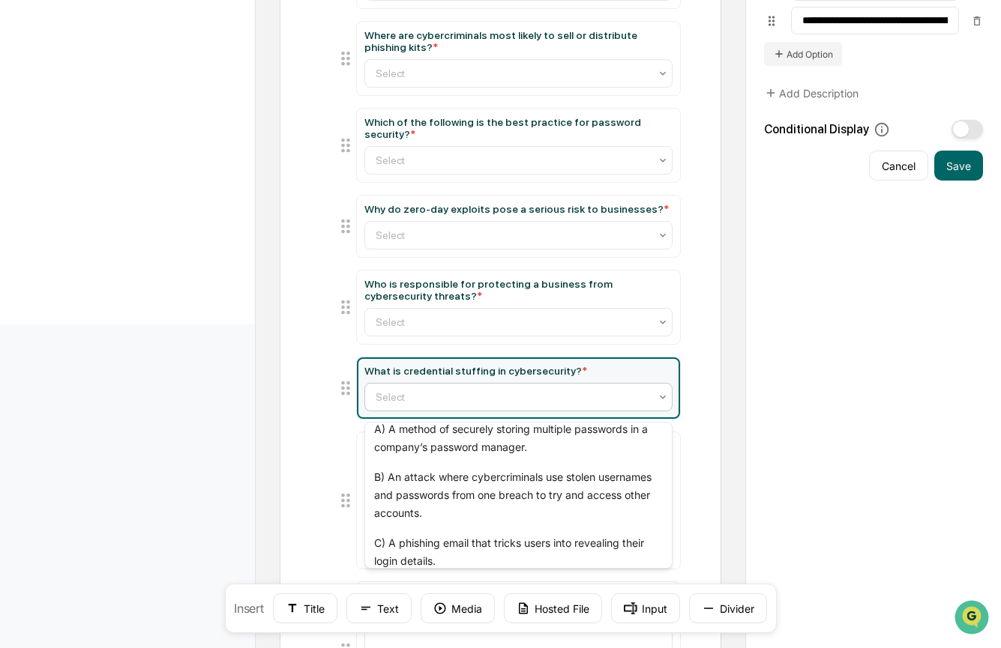
scroll to position [0, 0]
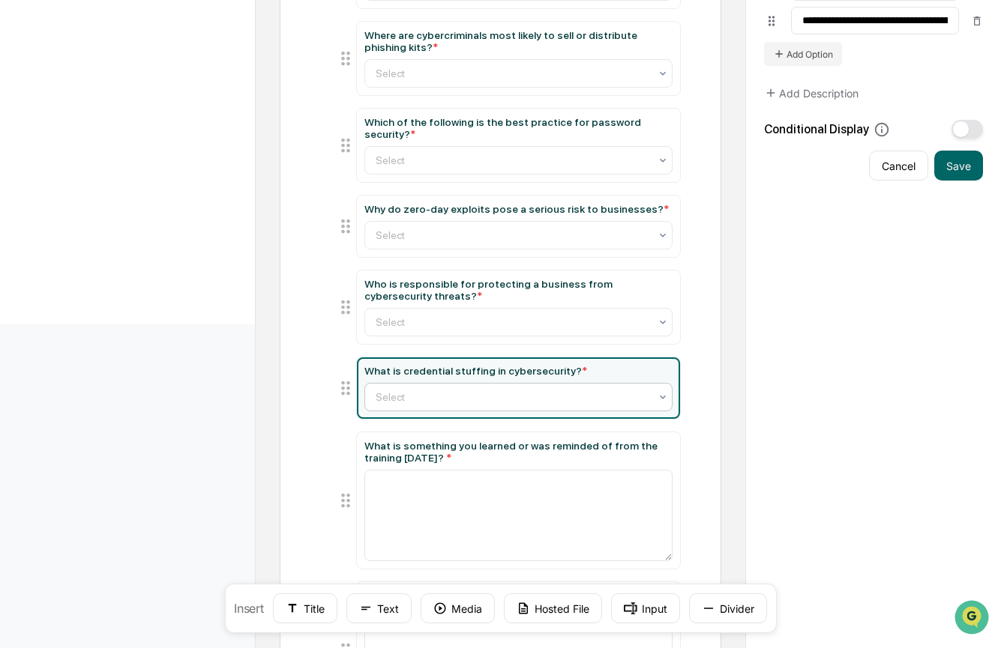
click at [513, 405] on div at bounding box center [512, 397] width 273 height 15
